Goal: Find specific page/section: Find specific page/section

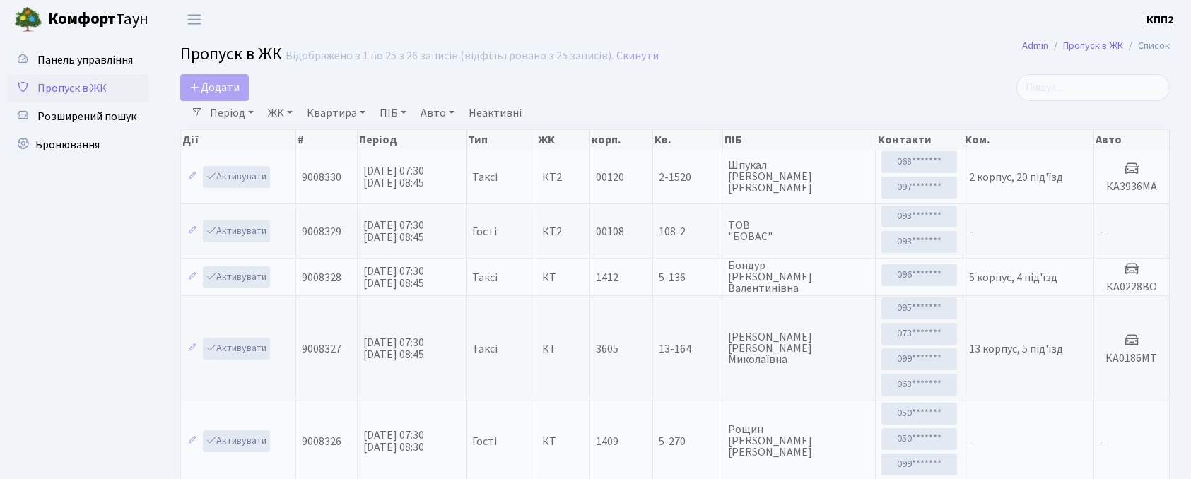
select select "25"
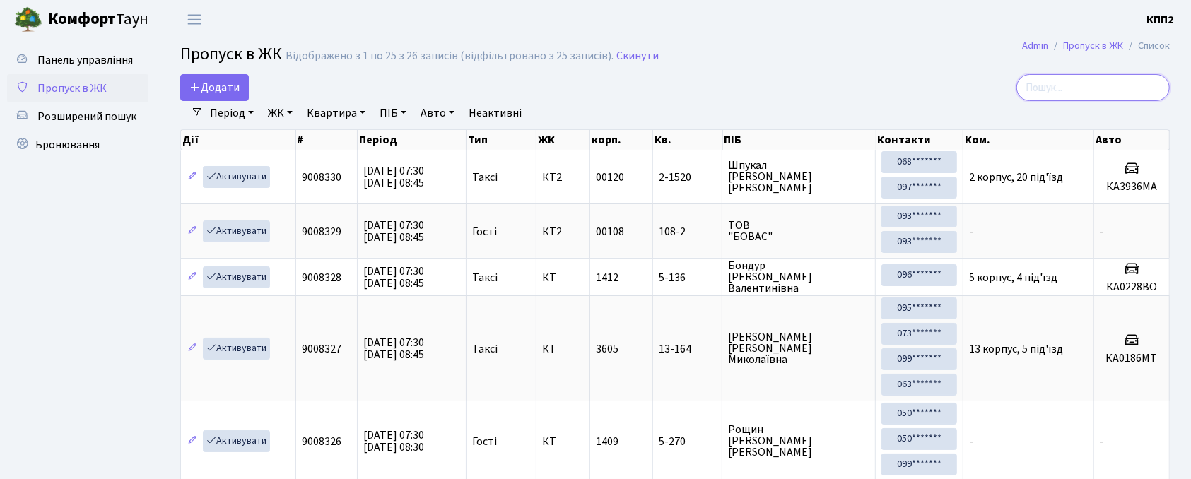
click at [1127, 95] on input "search" at bounding box center [1092, 87] width 153 height 27
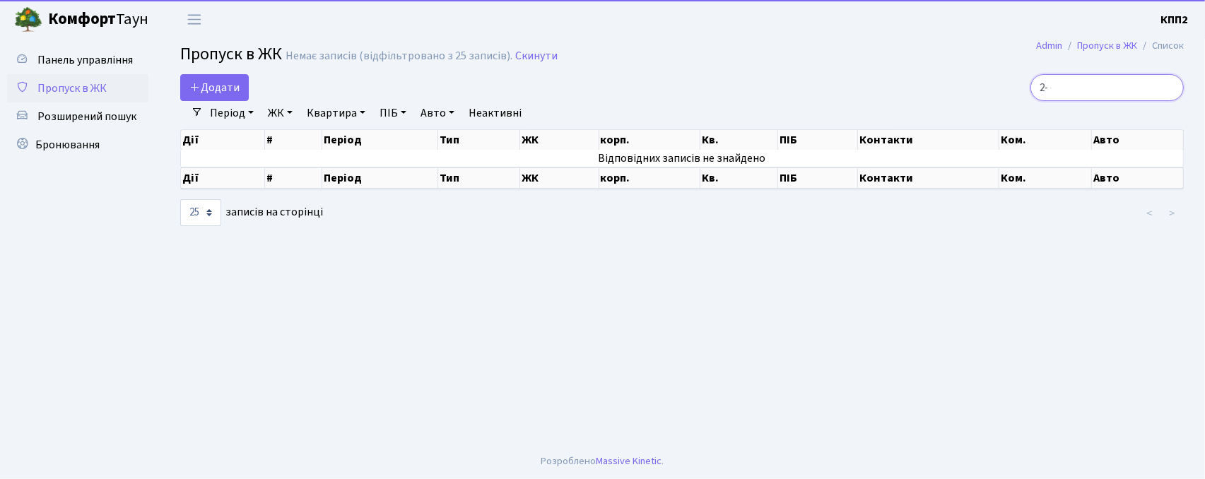
type input "2"
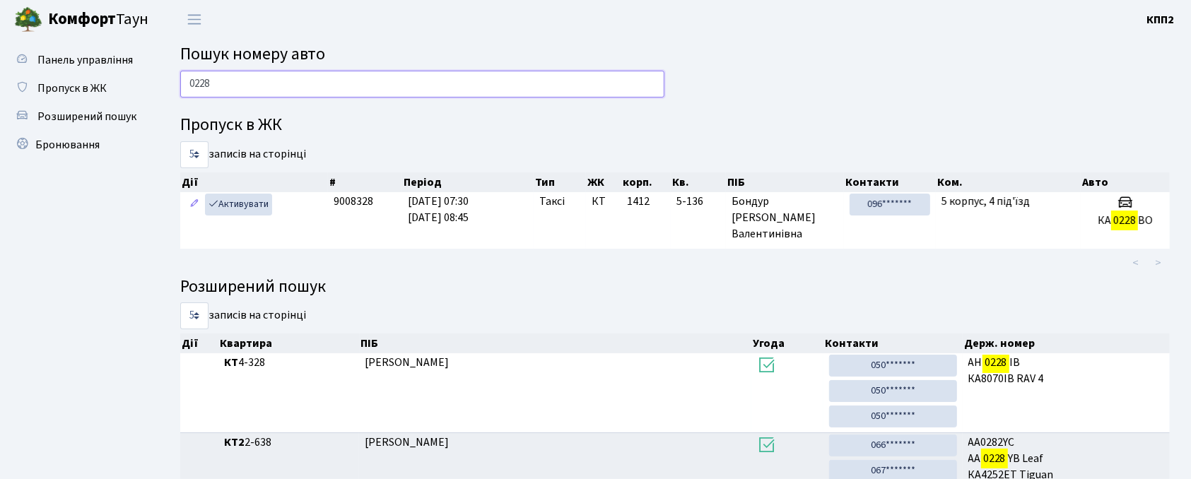
click at [574, 77] on input "0228" at bounding box center [422, 84] width 484 height 27
type input "0"
